Goal: Task Accomplishment & Management: Manage account settings

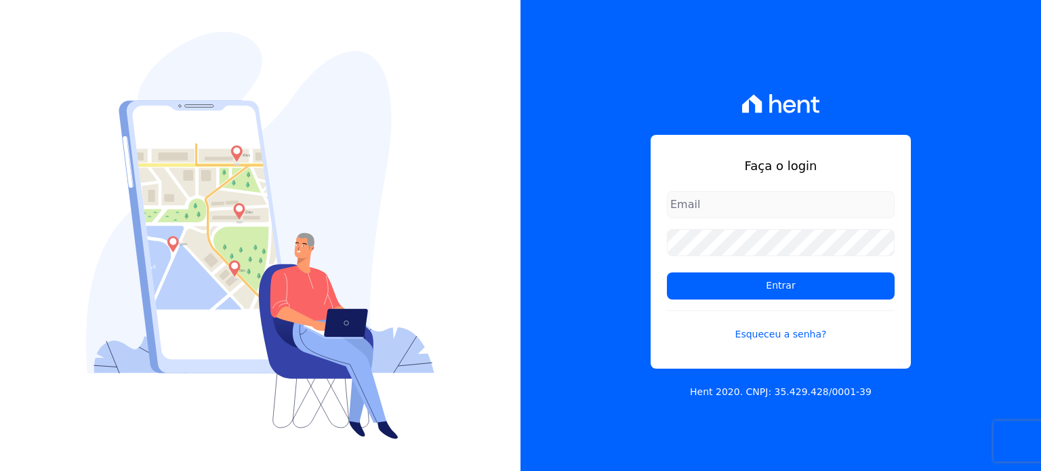
click at [706, 205] on input "email" at bounding box center [781, 204] width 228 height 27
type input "[EMAIL_ADDRESS][DOMAIN_NAME]"
click at [772, 331] on link "Esqueceu a senha?" at bounding box center [781, 325] width 228 height 31
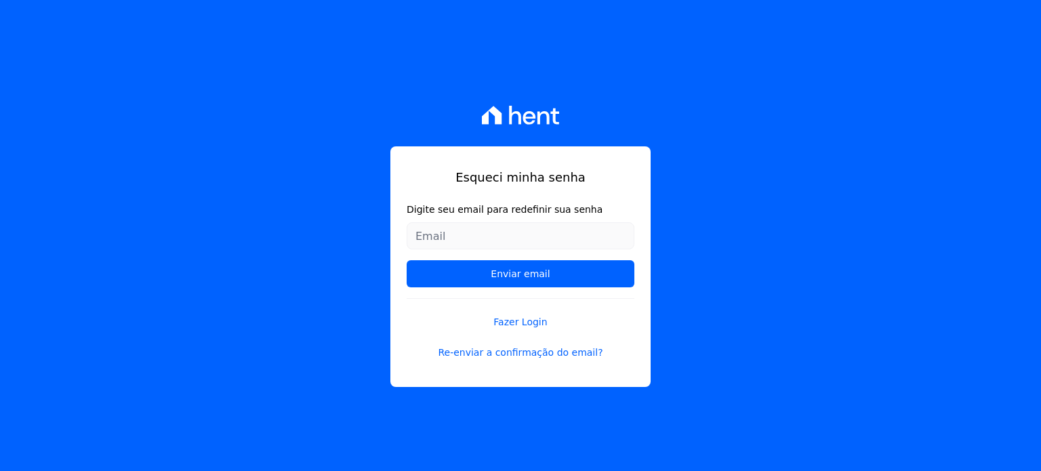
click at [495, 236] on input "Digite seu email para redefinir sua senha" at bounding box center [521, 235] width 228 height 27
type input "[EMAIL_ADDRESS][DOMAIN_NAME]"
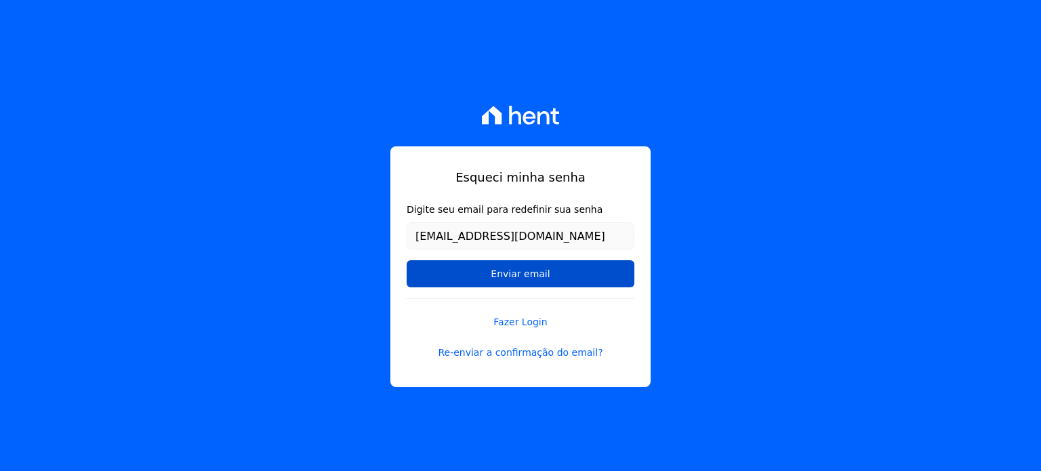
click at [506, 276] on input "Enviar email" at bounding box center [521, 273] width 228 height 27
click at [527, 270] on input "Enviar email" at bounding box center [521, 273] width 228 height 27
click at [529, 270] on input "Enviar email" at bounding box center [521, 273] width 228 height 27
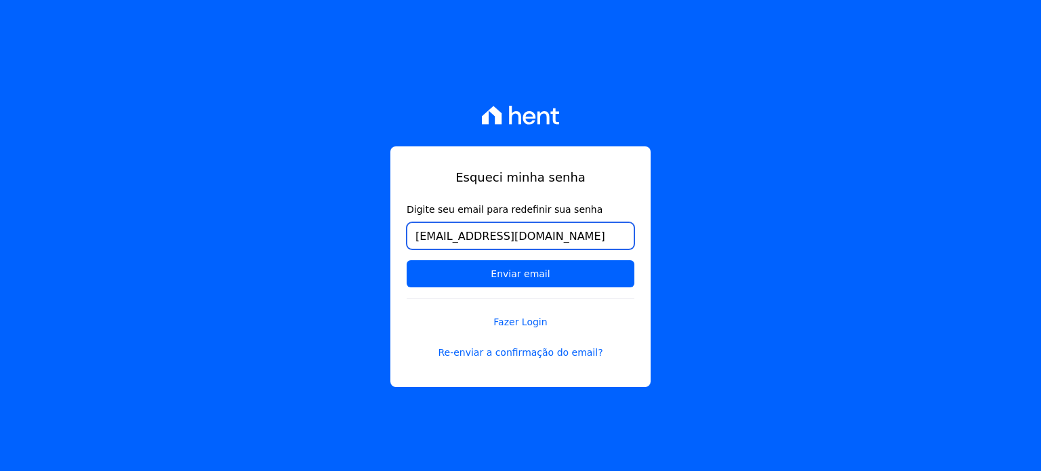
drag, startPoint x: 531, startPoint y: 236, endPoint x: 572, endPoint y: 233, distance: 40.7
click at [533, 235] on input "[EMAIL_ADDRESS][DOMAIN_NAME]" at bounding box center [521, 235] width 228 height 27
click at [407, 260] on input "Enviar email" at bounding box center [521, 273] width 228 height 27
